Goal: Task Accomplishment & Management: Manage account settings

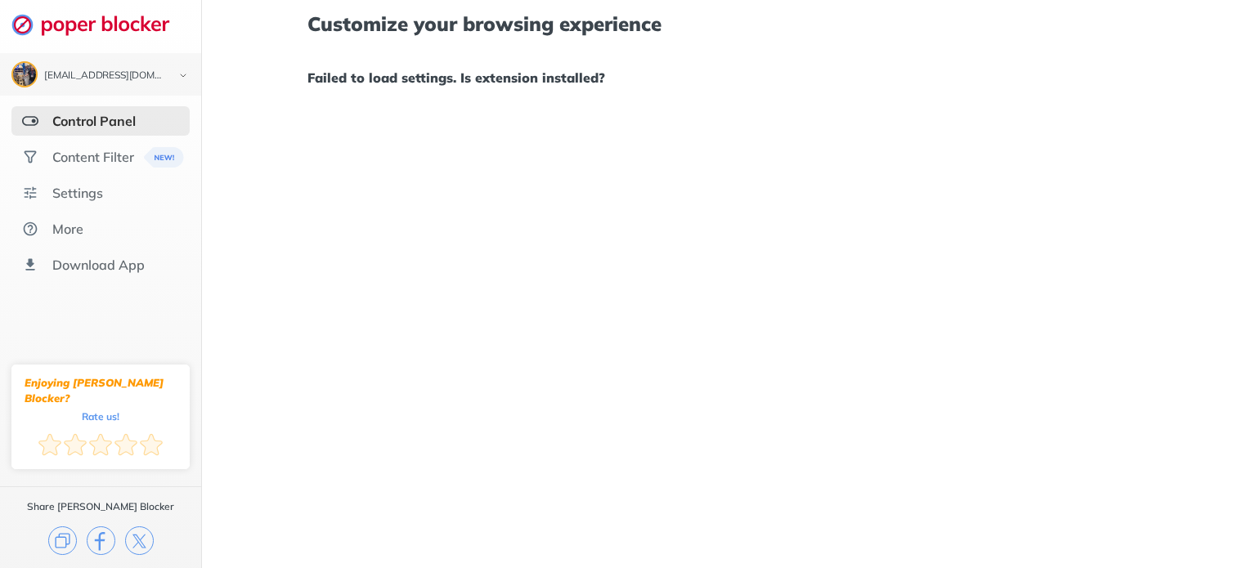
click at [105, 124] on div "Control Panel" at bounding box center [93, 121] width 83 height 16
click at [94, 159] on div "Content Filter" at bounding box center [93, 157] width 82 height 16
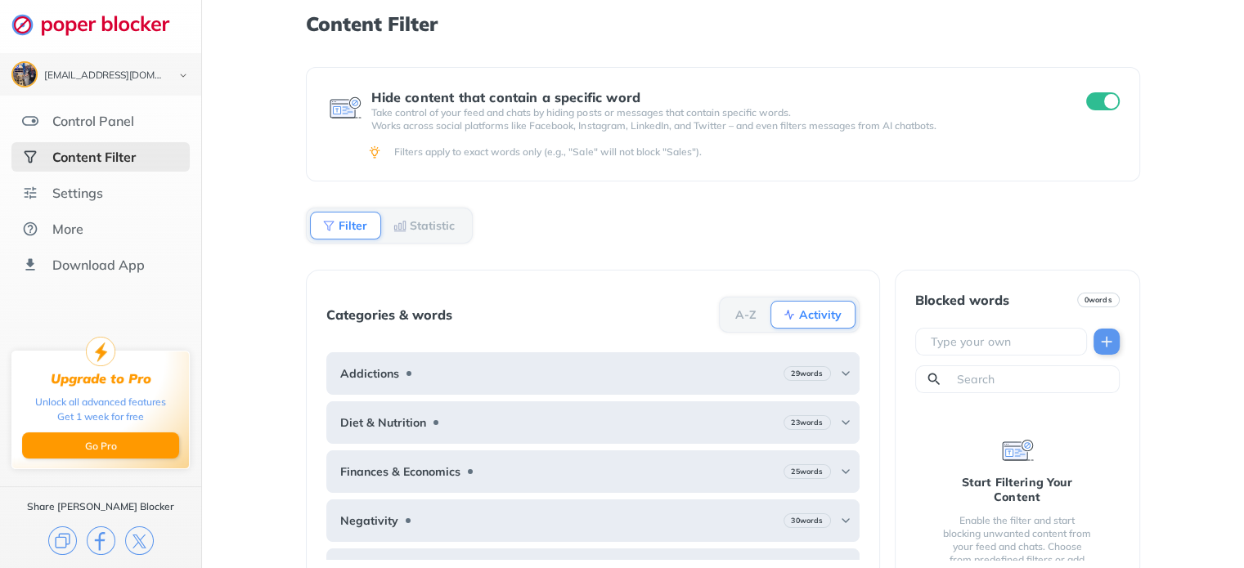
click at [91, 160] on div "Content Filter" at bounding box center [93, 157] width 83 height 16
click at [92, 194] on div "Settings" at bounding box center [77, 193] width 51 height 16
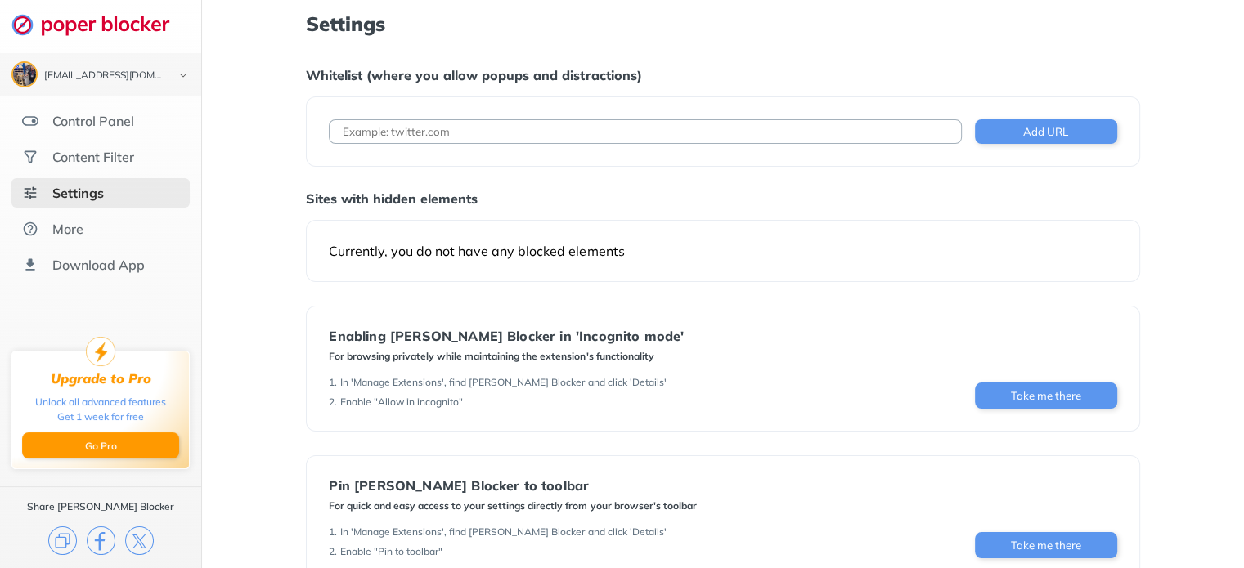
click at [1177, 73] on div "Settings Whitelist (where you allow popups and distractions) Add URL Sites with…" at bounding box center [723, 354] width 1042 height 709
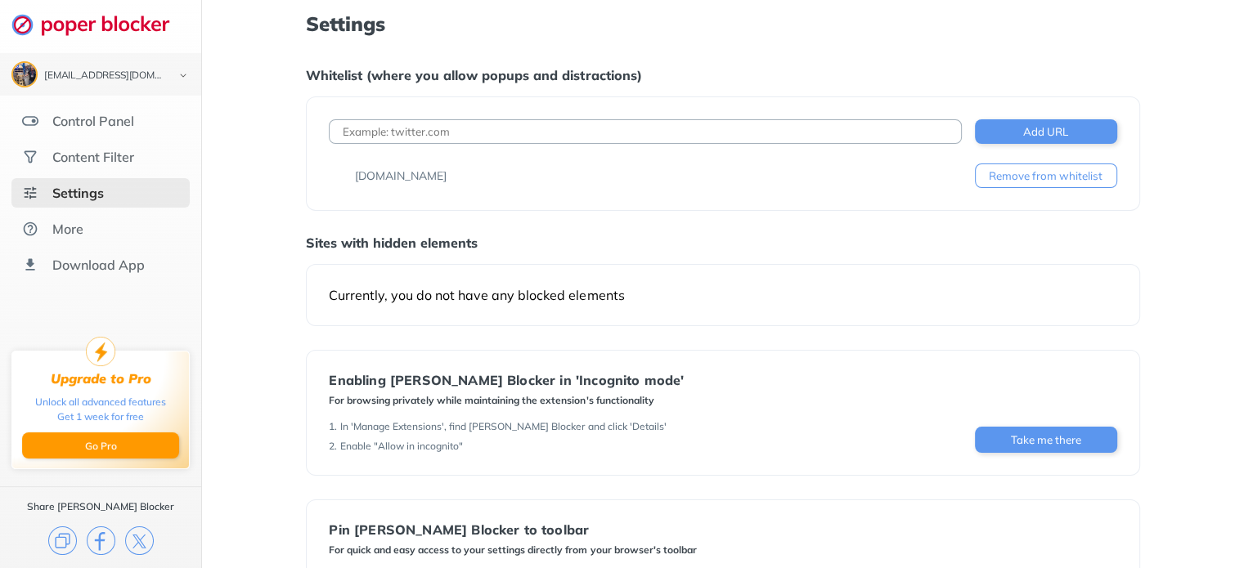
click at [1184, 325] on div "Settings Whitelist (where you allow popups and distractions) Add URL [DOMAIN_NA…" at bounding box center [723, 376] width 1042 height 753
